Goal: Task Accomplishment & Management: Use online tool/utility

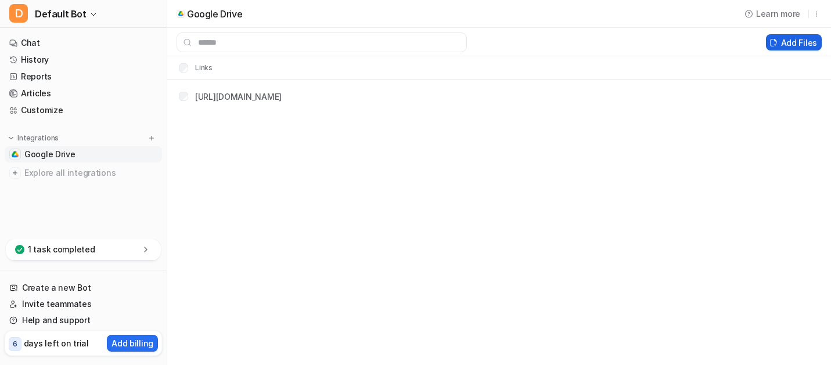
click at [790, 43] on button "Add Files" at bounding box center [794, 42] width 56 height 16
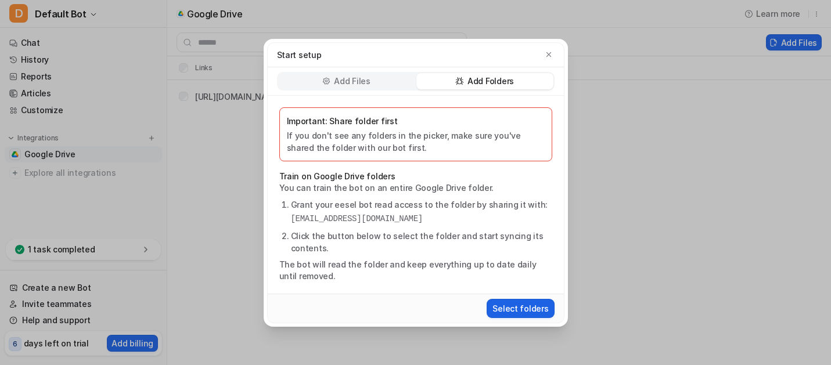
click at [521, 309] on button "Select folders" at bounding box center [520, 308] width 67 height 19
click at [550, 54] on icon "button" at bounding box center [549, 55] width 8 height 8
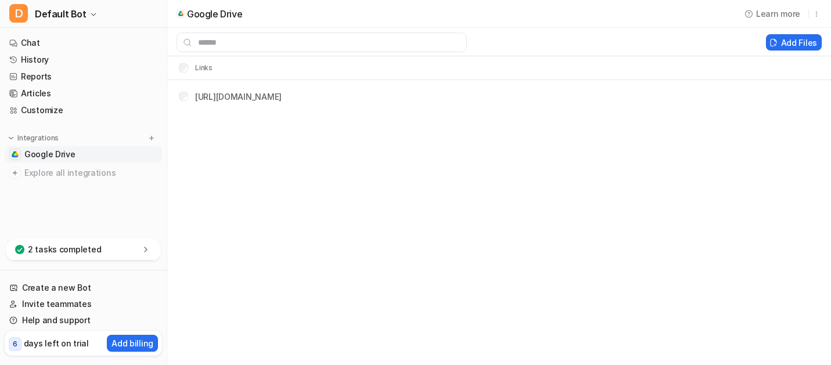
click at [145, 248] on icon at bounding box center [145, 249] width 3 height 5
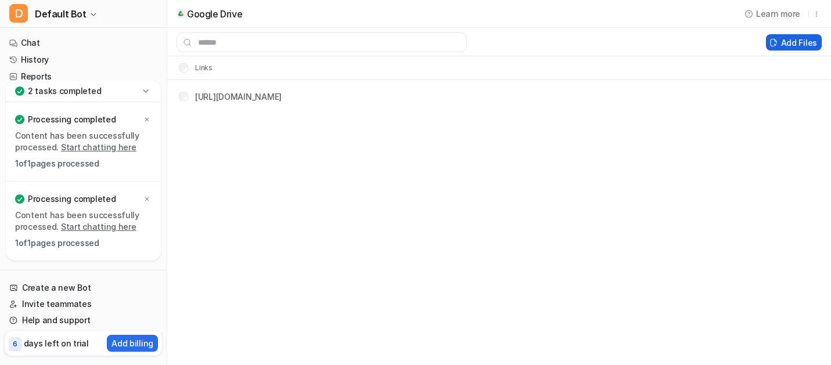
click at [789, 44] on button "Add Files" at bounding box center [794, 42] width 56 height 16
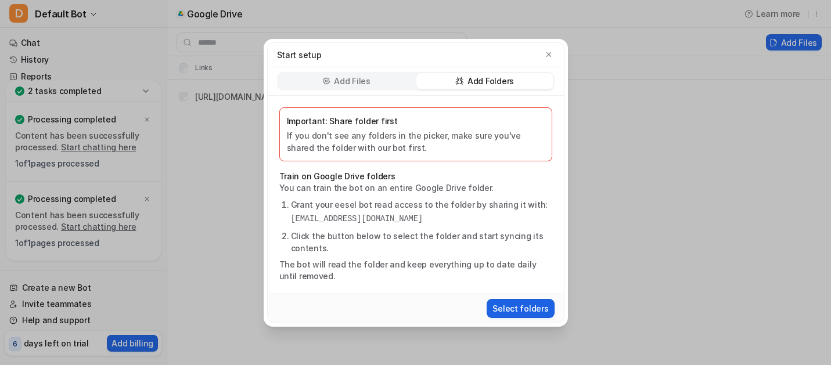
click at [528, 303] on button "Select folders" at bounding box center [520, 308] width 67 height 19
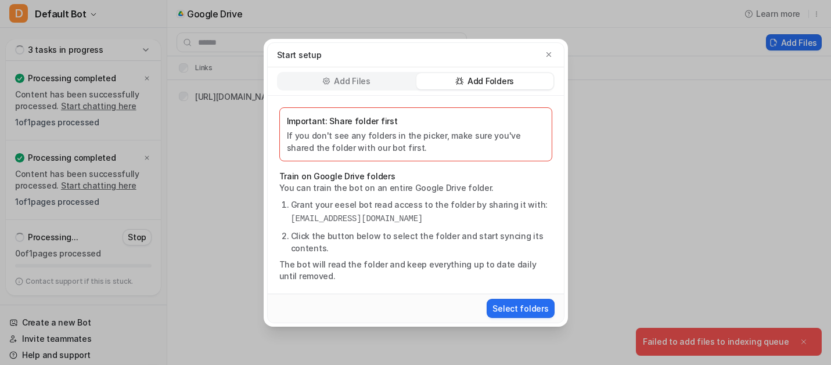
drag, startPoint x: 784, startPoint y: 343, endPoint x: 679, endPoint y: 337, distance: 105.9
click at [680, 339] on div "Start setup Add Files Add Folders Important: Share folder first If you don't se…" at bounding box center [415, 182] width 831 height 365
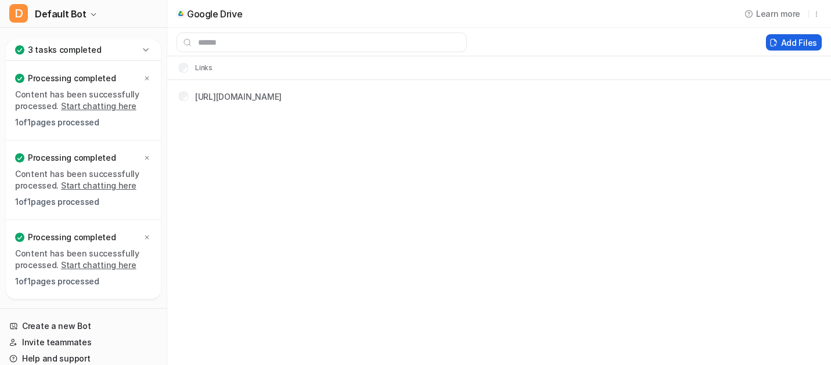
click at [793, 44] on button "Add Files" at bounding box center [794, 42] width 56 height 16
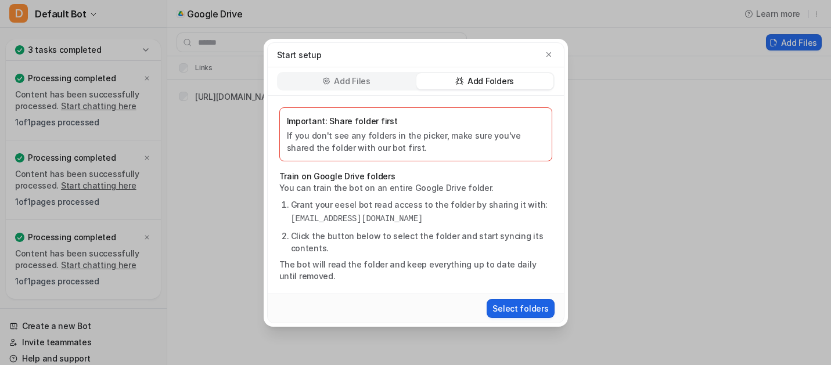
click at [518, 305] on button "Select folders" at bounding box center [520, 308] width 67 height 19
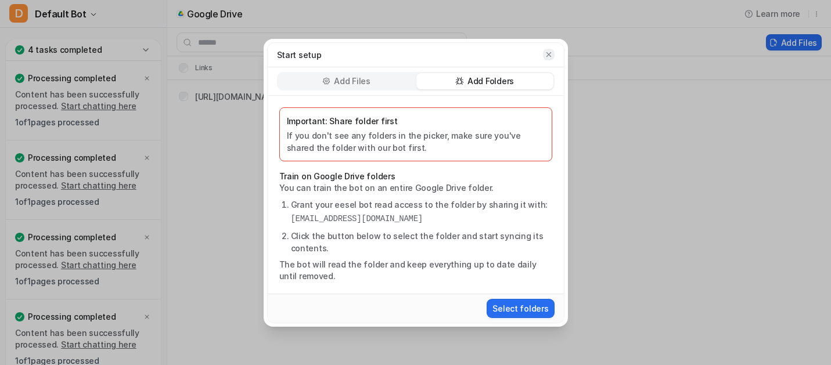
click at [553, 55] on button "button" at bounding box center [549, 55] width 12 height 12
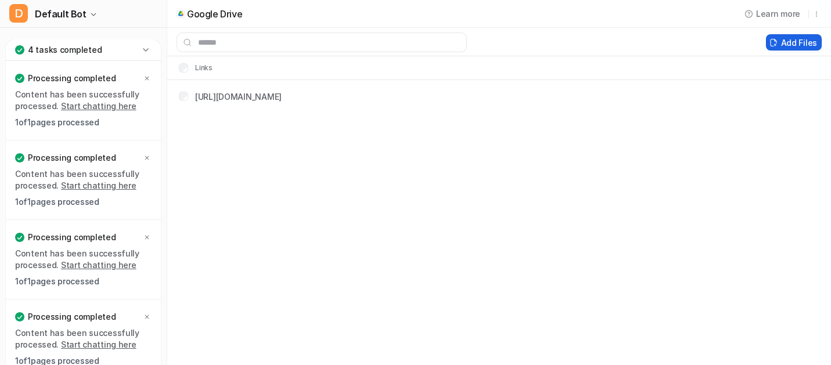
click at [789, 43] on button "Add Files" at bounding box center [794, 42] width 56 height 16
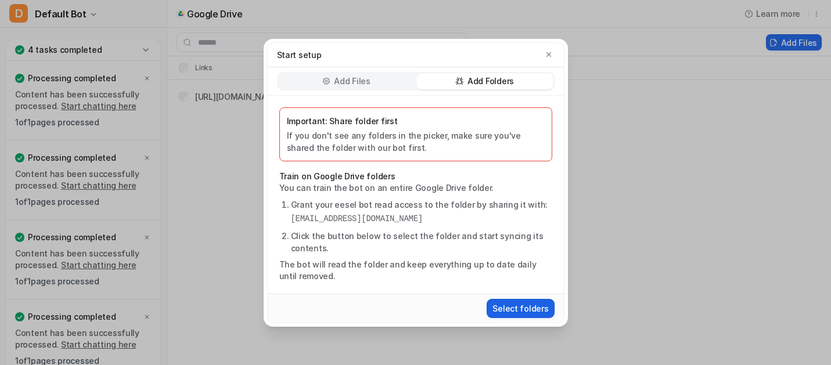
click at [524, 306] on button "Select folders" at bounding box center [520, 308] width 67 height 19
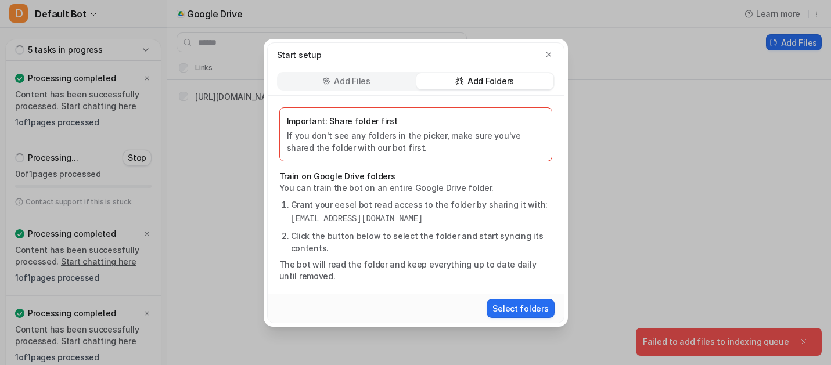
click at [806, 340] on div "Start setup Add Files Add Folders Important: Share folder first If you don't se…" at bounding box center [415, 182] width 831 height 365
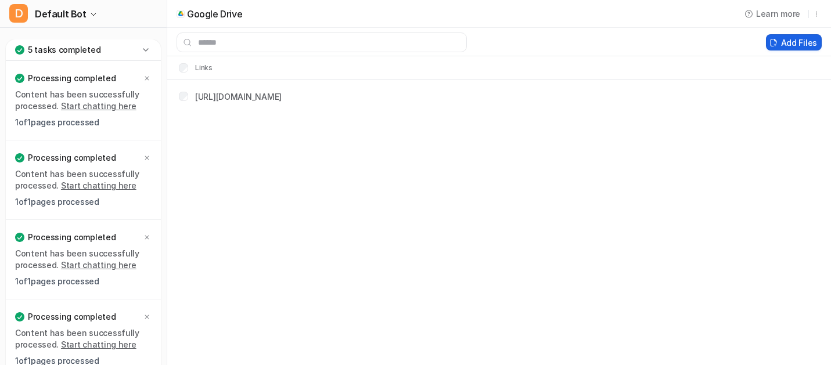
click at [797, 37] on button "Add Files" at bounding box center [794, 42] width 56 height 16
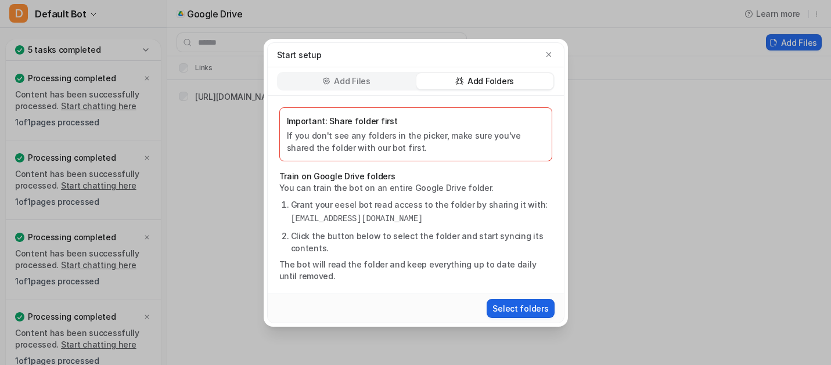
click at [531, 307] on button "Select folders" at bounding box center [520, 308] width 67 height 19
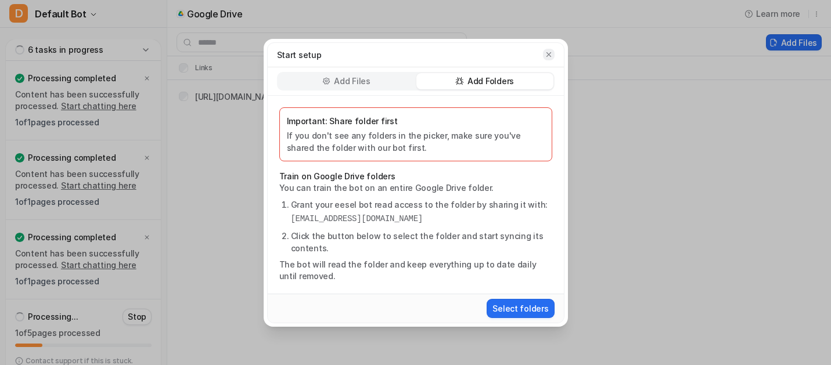
click at [549, 57] on icon "button" at bounding box center [549, 55] width 8 height 8
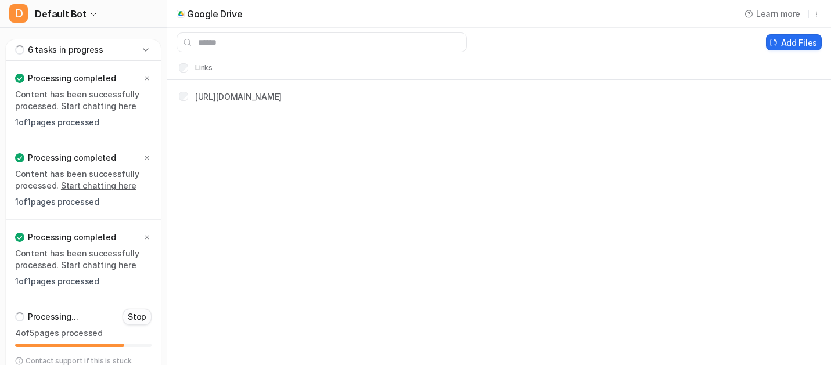
click at [139, 321] on p "Stop" at bounding box center [137, 317] width 19 height 12
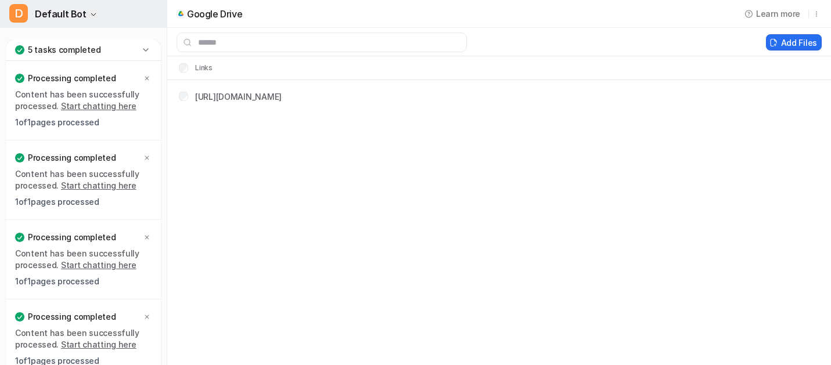
click at [91, 15] on icon "button" at bounding box center [93, 14] width 5 height 2
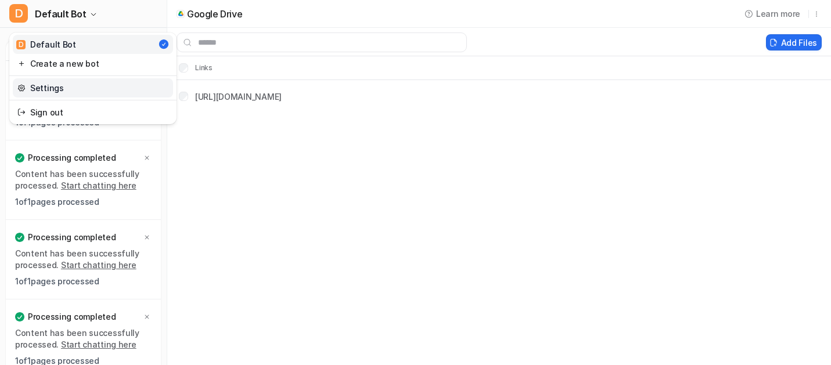
click at [52, 90] on link "Settings" at bounding box center [93, 87] width 160 height 19
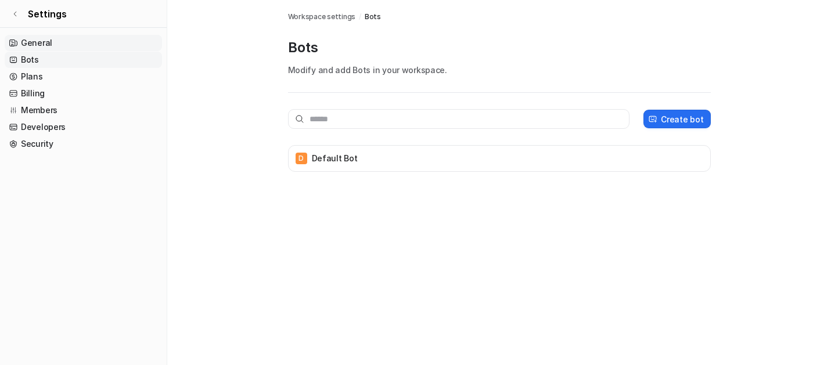
click at [30, 44] on link "General" at bounding box center [83, 43] width 157 height 16
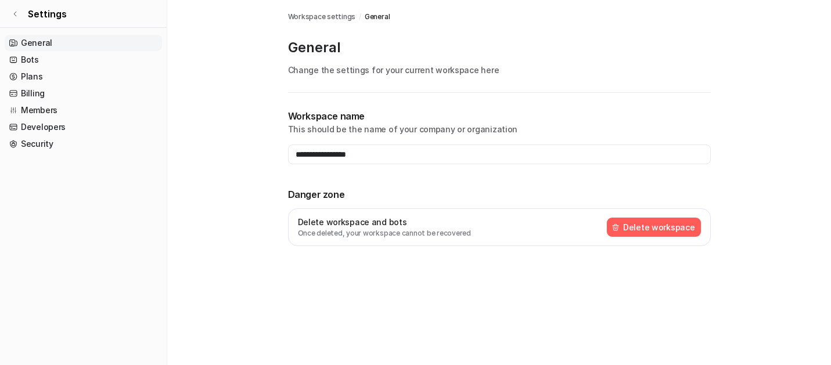
click at [377, 71] on p "Change the settings for your current workspace here" at bounding box center [499, 70] width 423 height 12
click at [367, 81] on div "General Change the settings for your current workspace here" at bounding box center [499, 65] width 423 height 55
click at [357, 148] on input "**********" at bounding box center [499, 155] width 423 height 20
drag, startPoint x: 376, startPoint y: 157, endPoint x: 234, endPoint y: 153, distance: 142.4
click at [233, 153] on main "**********" at bounding box center [499, 137] width 664 height 274
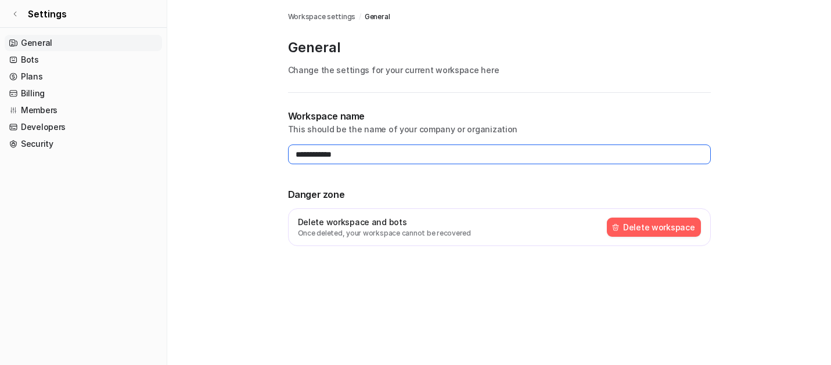
type input "**********"
click at [249, 184] on main "**********" at bounding box center [499, 137] width 664 height 274
click at [379, 17] on span "General" at bounding box center [377, 17] width 25 height 10
click at [338, 14] on span "Workspace settings" at bounding box center [322, 17] width 68 height 10
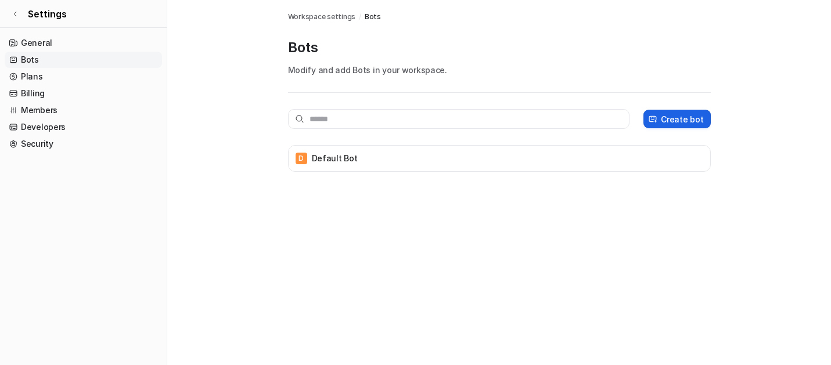
click at [676, 119] on p "Create bot" at bounding box center [682, 119] width 42 height 12
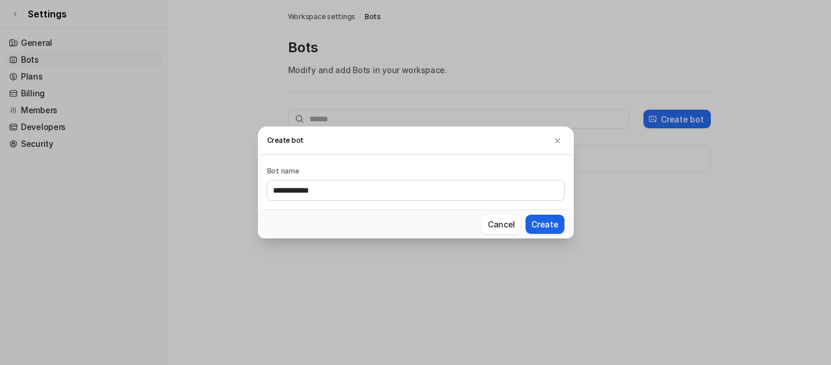
type input "**********"
click at [554, 232] on button "Create" at bounding box center [545, 224] width 38 height 19
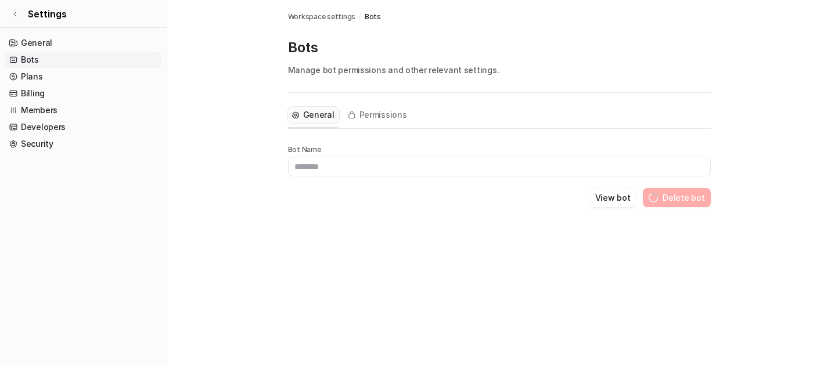
type input "**********"
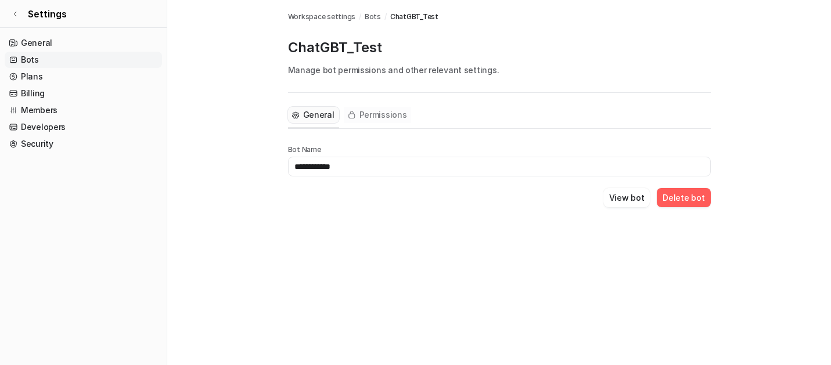
click at [381, 114] on span "Permissions" at bounding box center [384, 115] width 48 height 12
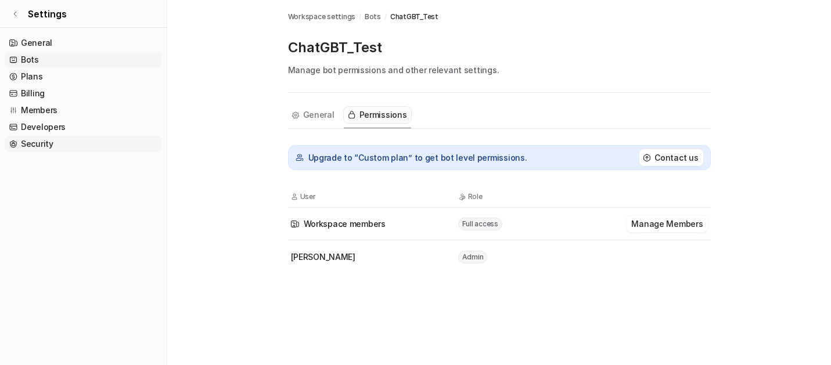
click at [41, 145] on link "Security" at bounding box center [83, 144] width 157 height 16
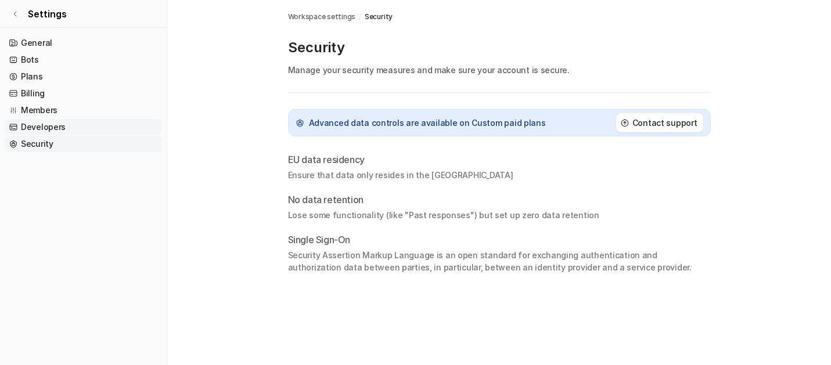
click at [38, 130] on link "Developers" at bounding box center [83, 127] width 157 height 16
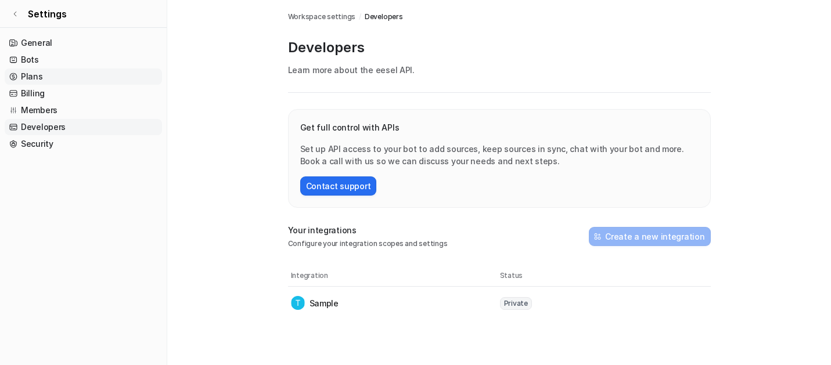
click at [34, 77] on link "Plans" at bounding box center [83, 77] width 157 height 16
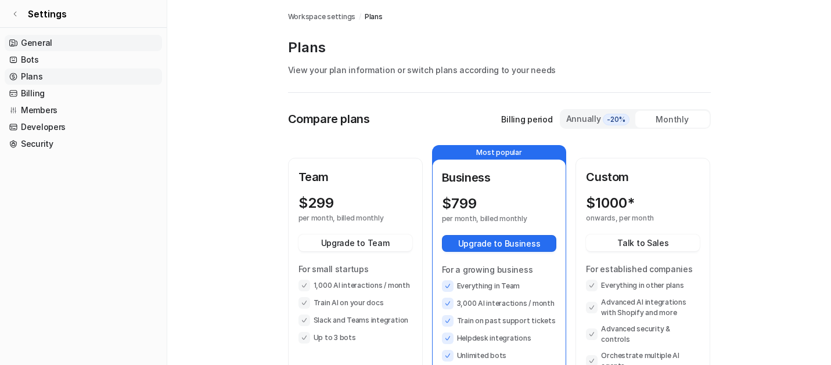
click at [40, 43] on link "General" at bounding box center [83, 43] width 157 height 16
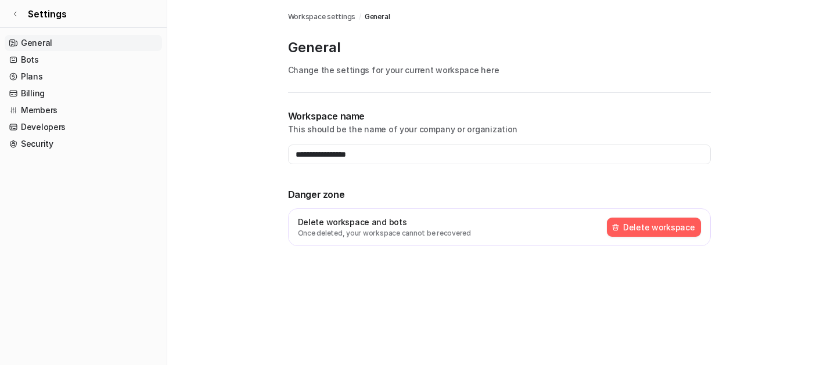
type input "**********"
click at [18, 15] on link "Settings" at bounding box center [83, 14] width 167 height 28
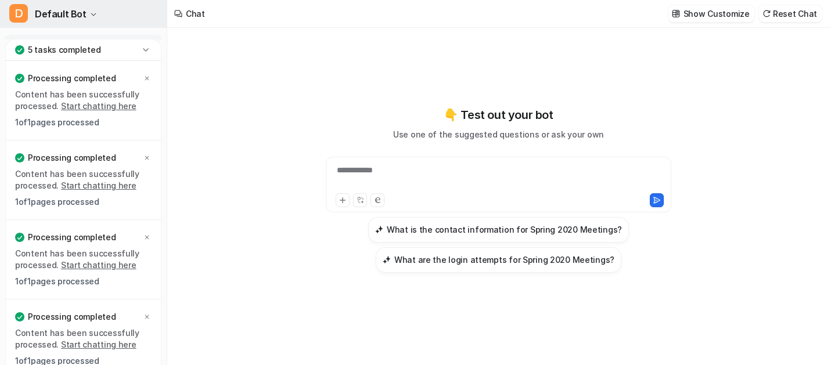
click at [90, 13] on icon "button" at bounding box center [93, 14] width 7 height 7
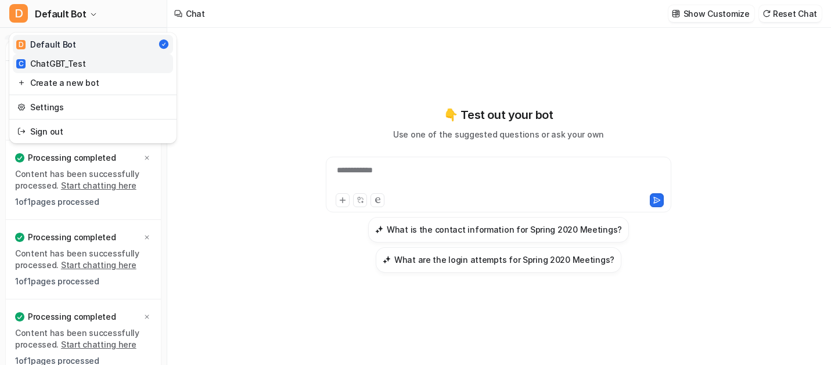
click at [61, 60] on div "C ChatGBT_Test" at bounding box center [51, 64] width 70 height 12
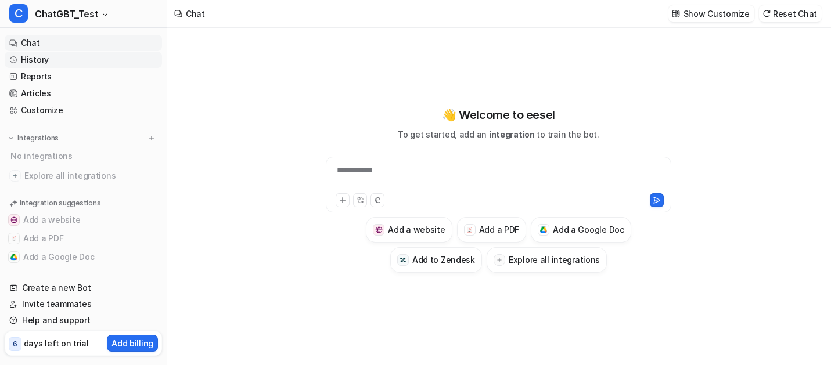
click at [40, 63] on link "History" at bounding box center [83, 60] width 157 height 16
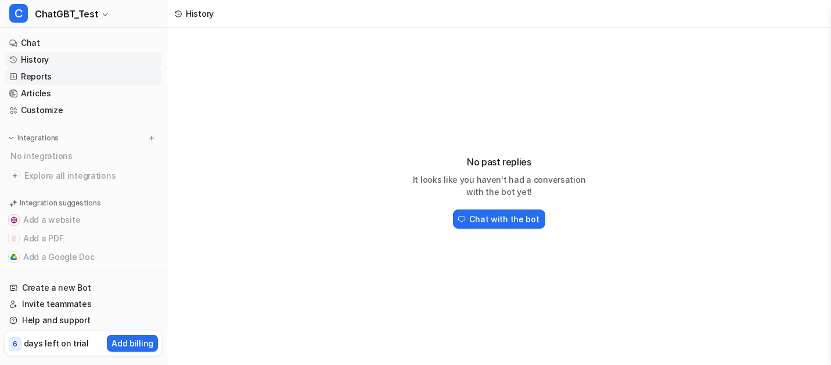
click at [35, 80] on link "Reports" at bounding box center [83, 77] width 157 height 16
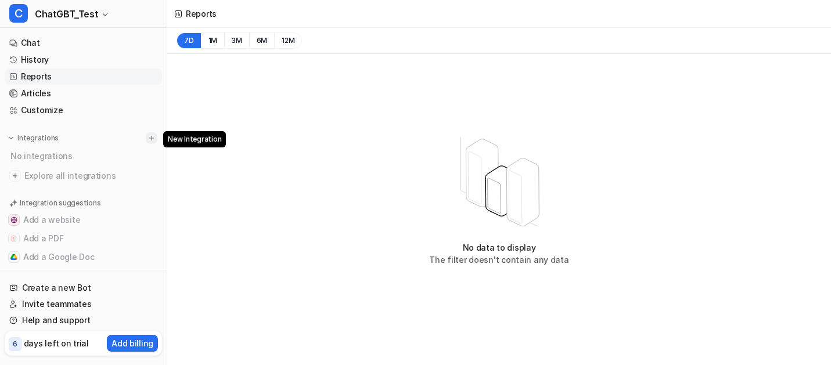
click at [156, 138] on button at bounding box center [152, 138] width 12 height 12
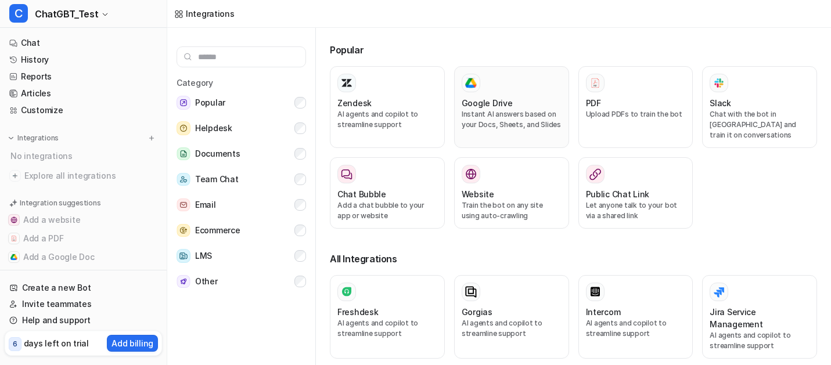
click at [490, 99] on h3 "Google Drive" at bounding box center [487, 103] width 51 height 12
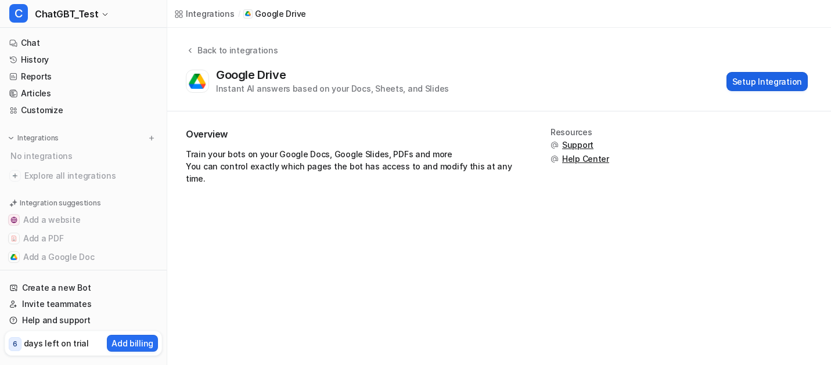
click at [757, 83] on button "Setup Integration" at bounding box center [767, 81] width 81 height 19
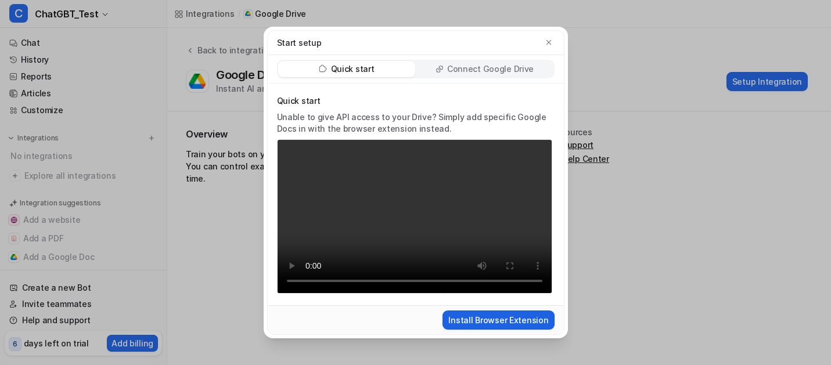
click at [492, 318] on button "Install Browser Extension" at bounding box center [499, 320] width 112 height 19
